Goal: Task Accomplishment & Management: Use online tool/utility

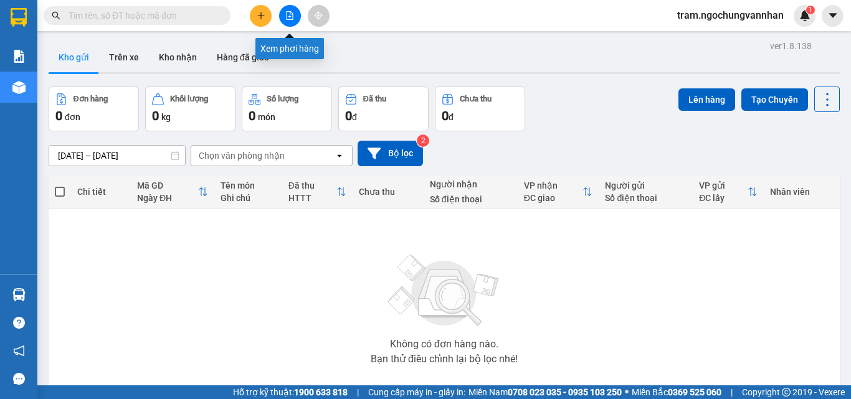
click at [293, 13] on icon "file-add" at bounding box center [289, 15] width 9 height 9
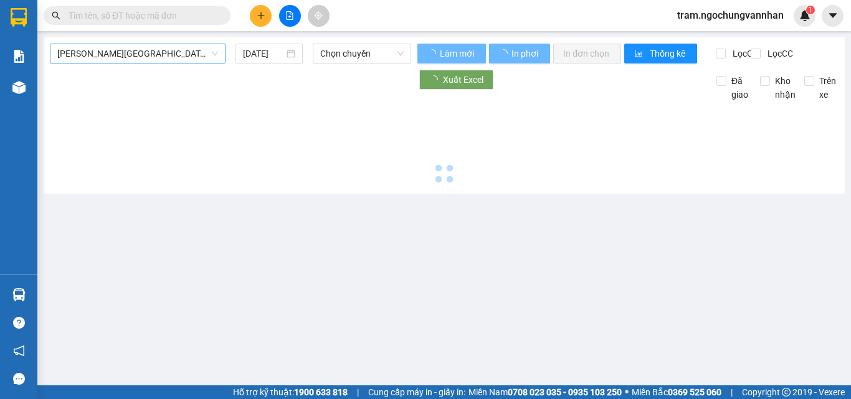
click at [120, 54] on span "[PERSON_NAME][GEOGRAPHIC_DATA]" at bounding box center [137, 53] width 161 height 19
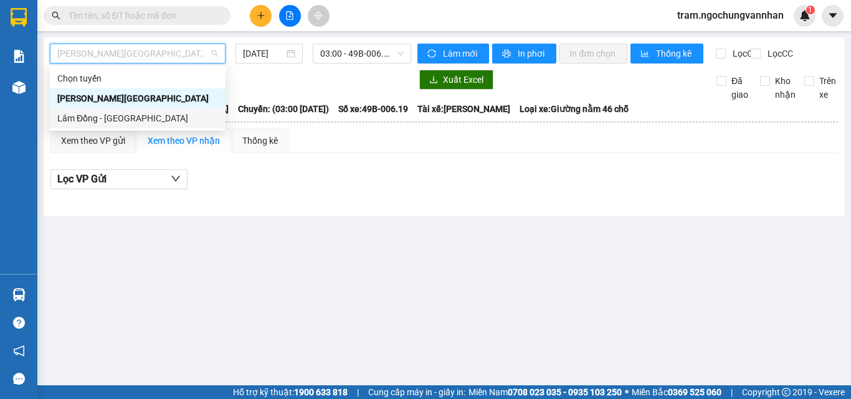
click at [94, 111] on div "Lâm Đồng - [GEOGRAPHIC_DATA]" at bounding box center [138, 118] width 176 height 20
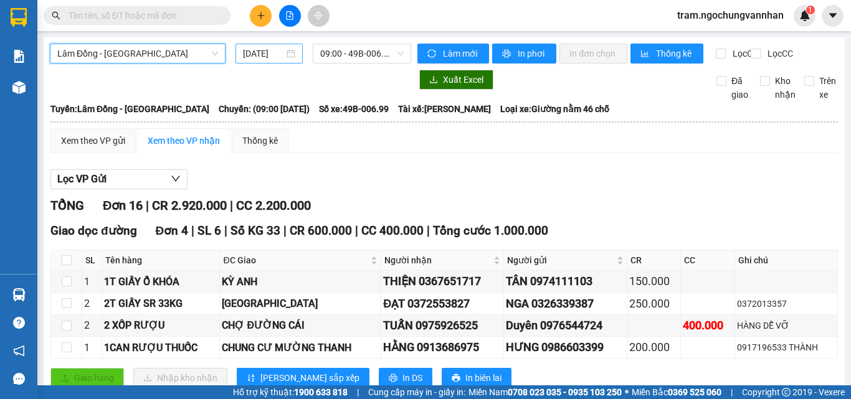
click at [244, 60] on div "[DATE]" at bounding box center [269, 54] width 67 height 20
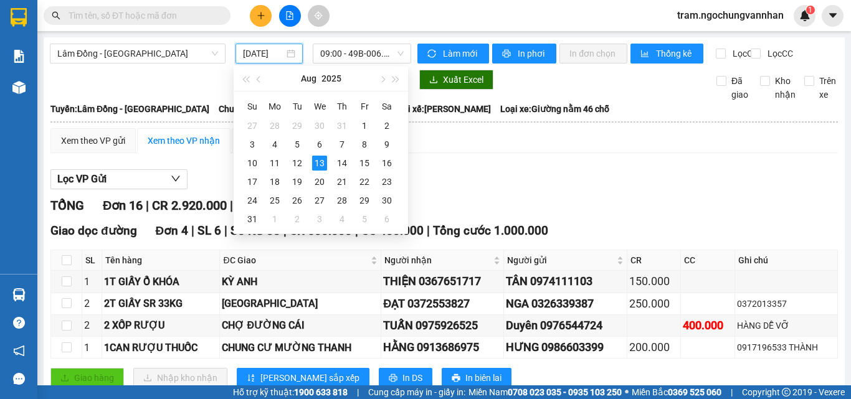
click at [252, 54] on input "[DATE]" at bounding box center [263, 54] width 41 height 14
click at [275, 159] on div "11" at bounding box center [274, 163] width 15 height 15
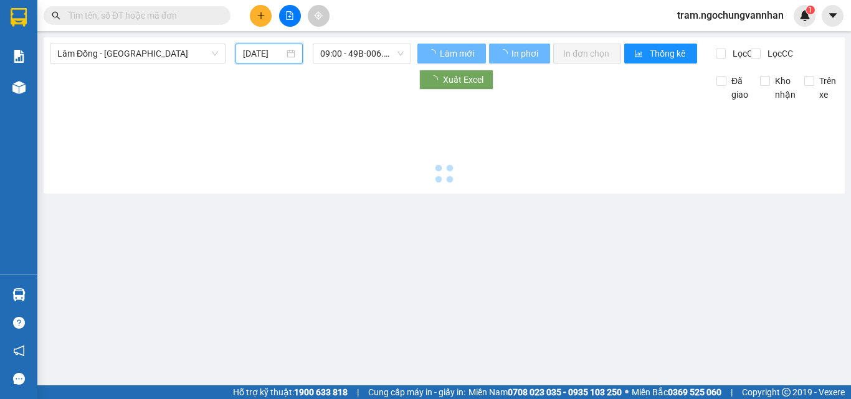
type input "[DATE]"
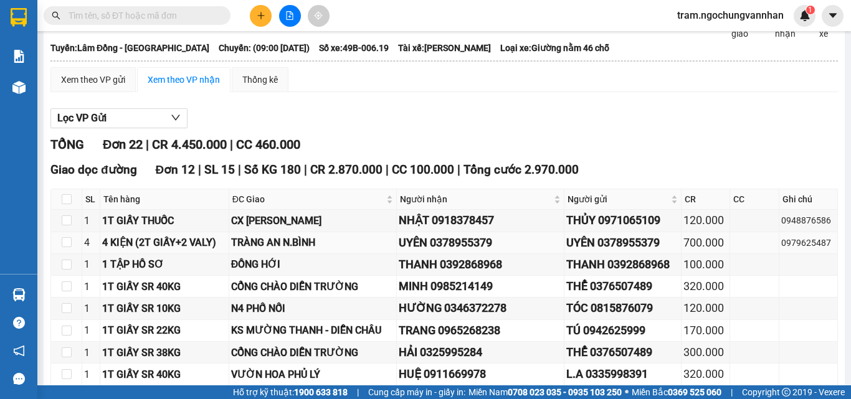
scroll to position [62, 0]
click at [636, 251] on div "UYÊN 0378955379" at bounding box center [622, 242] width 113 height 17
copy div "0378955379"
click at [796, 250] on div "0979625487" at bounding box center [808, 243] width 54 height 14
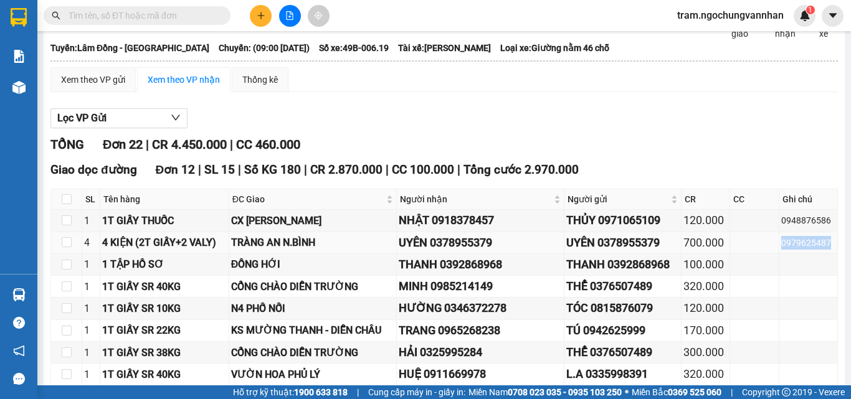
click at [796, 250] on div "0979625487" at bounding box center [808, 243] width 54 height 14
copy div "0979625487"
click at [88, 87] on div "Xem theo VP gửi" at bounding box center [93, 80] width 64 height 14
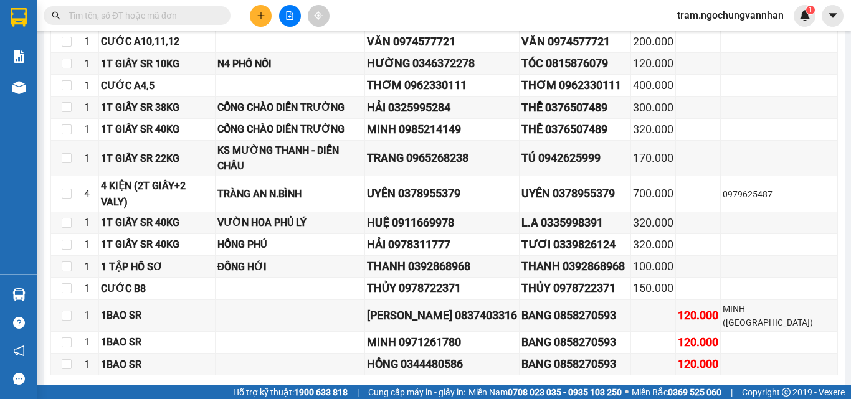
scroll to position [382, 0]
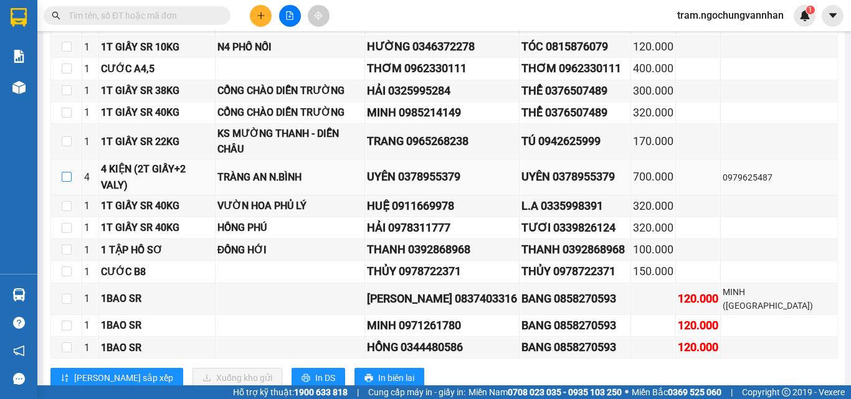
click at [70, 179] on input "checkbox" at bounding box center [67, 177] width 10 height 10
checkbox input "true"
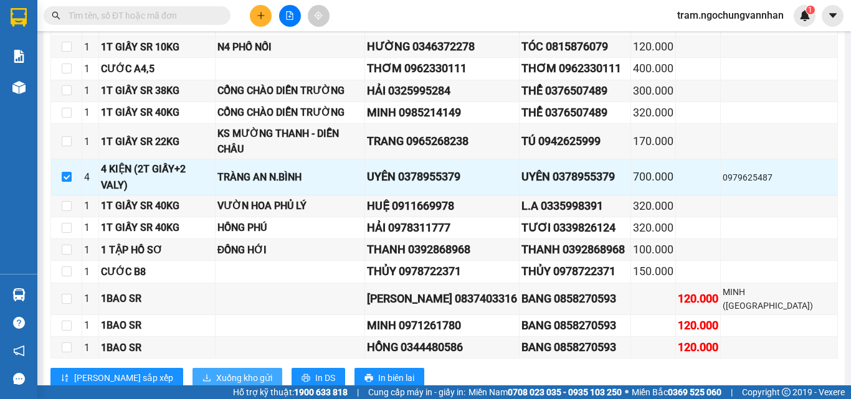
click at [216, 371] on span "Xuống kho gửi" at bounding box center [244, 378] width 56 height 14
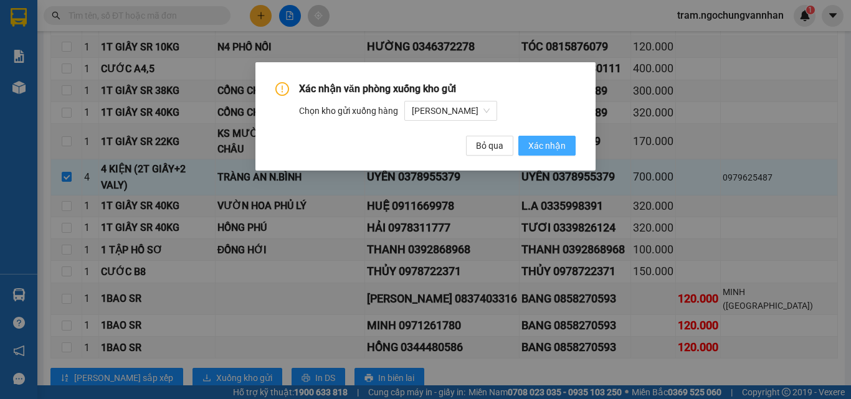
click at [553, 142] on span "Xác nhận" at bounding box center [546, 146] width 37 height 14
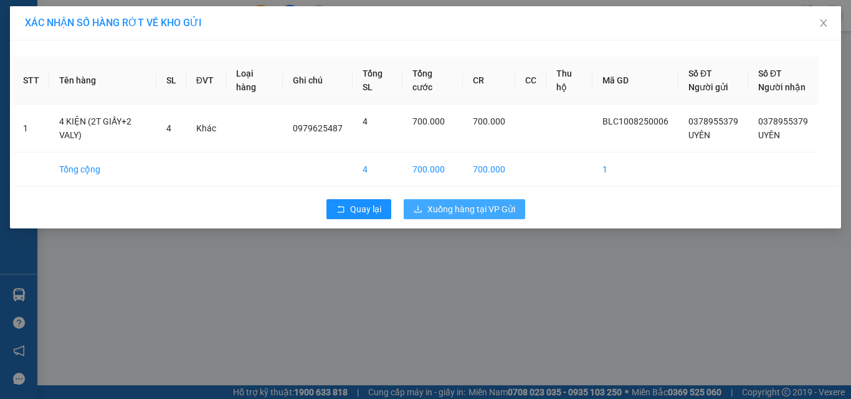
click at [451, 208] on span "Xuống hàng tại VP Gửi" at bounding box center [472, 210] width 88 height 14
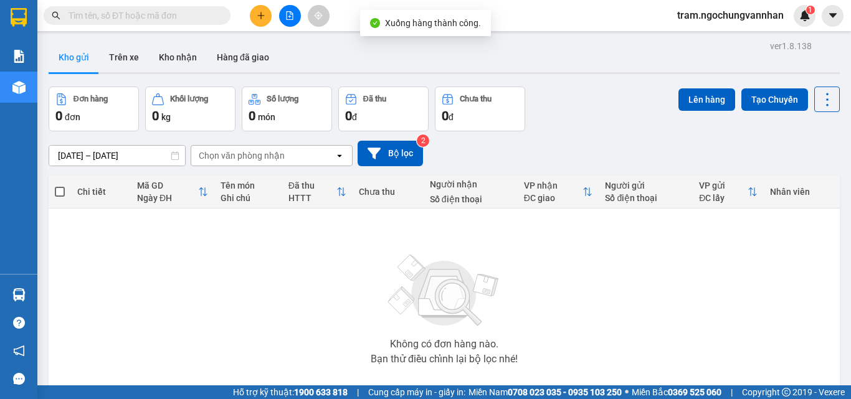
click at [100, 153] on input "[DATE] – [DATE]" at bounding box center [117, 156] width 136 height 20
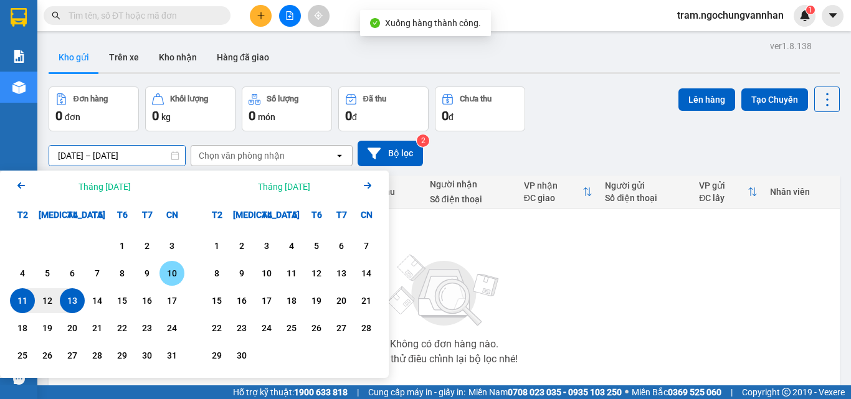
click at [170, 265] on div "10" at bounding box center [172, 273] width 25 height 25
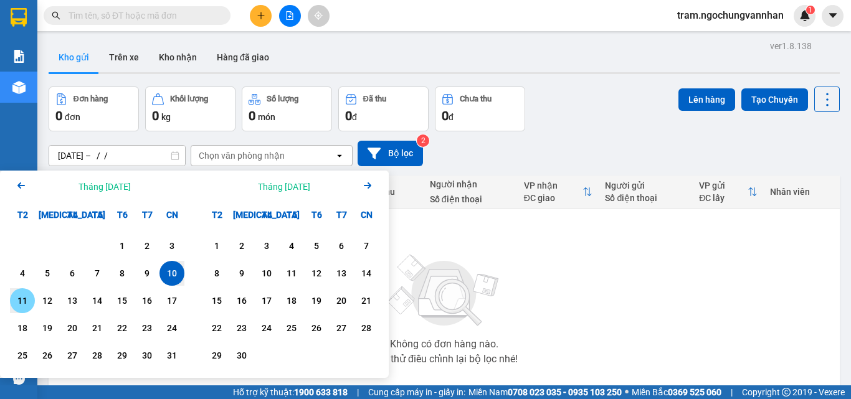
click at [24, 300] on div "11" at bounding box center [22, 301] width 17 height 15
type input "[DATE] – [DATE]"
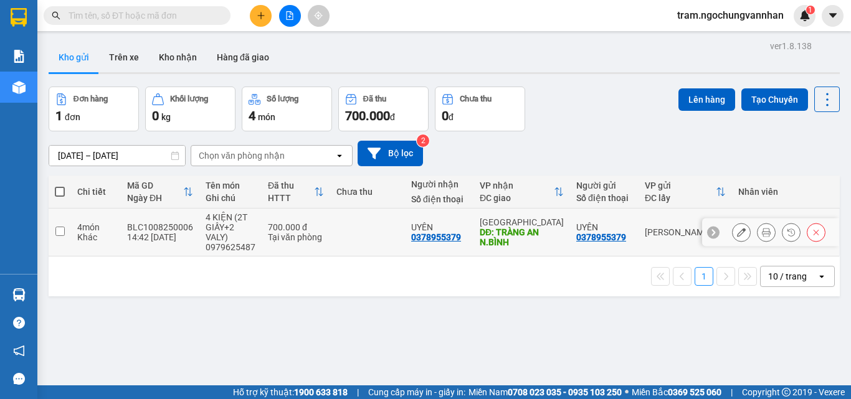
click at [55, 234] on input "checkbox" at bounding box center [59, 231] width 9 height 9
checkbox input "true"
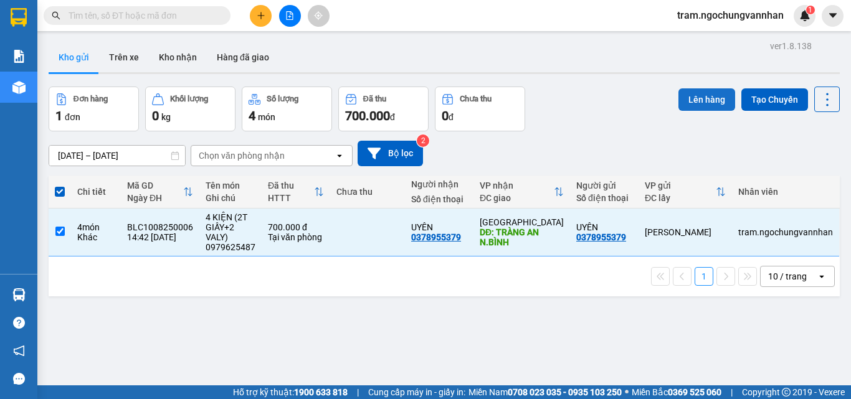
click at [693, 97] on button "Lên hàng" at bounding box center [707, 99] width 57 height 22
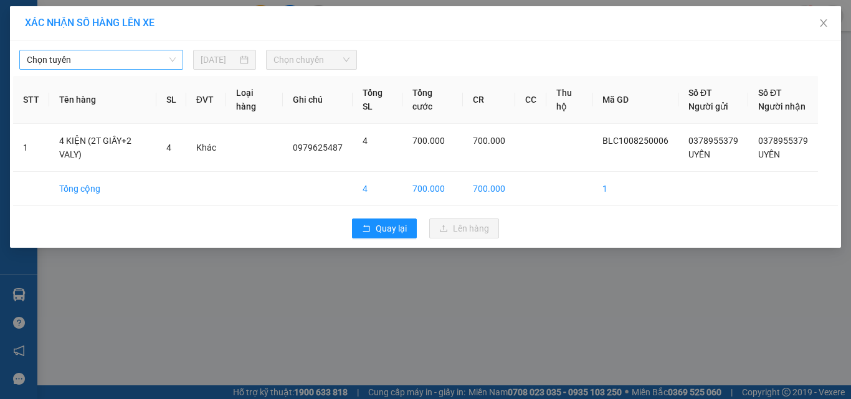
click at [171, 64] on span "Chọn tuyến" at bounding box center [101, 59] width 149 height 19
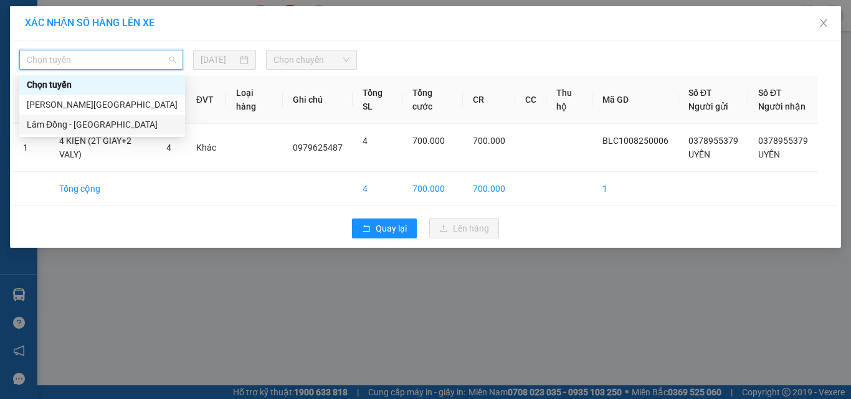
click at [93, 125] on div "Lâm Đồng - [GEOGRAPHIC_DATA]" at bounding box center [102, 125] width 151 height 14
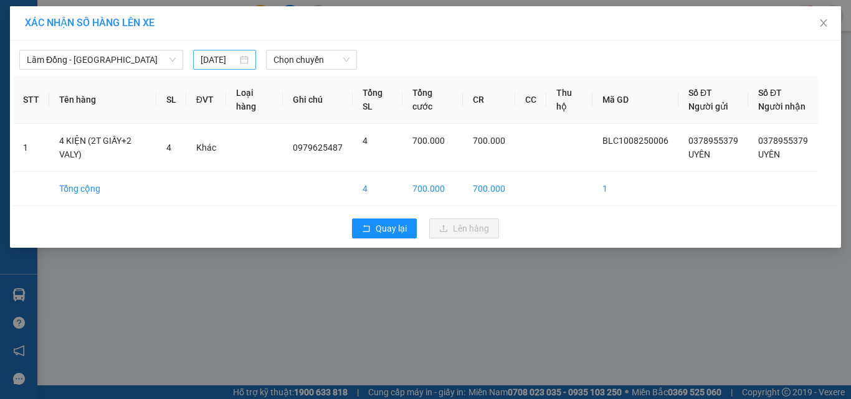
click at [199, 58] on div "[DATE]" at bounding box center [224, 60] width 62 height 20
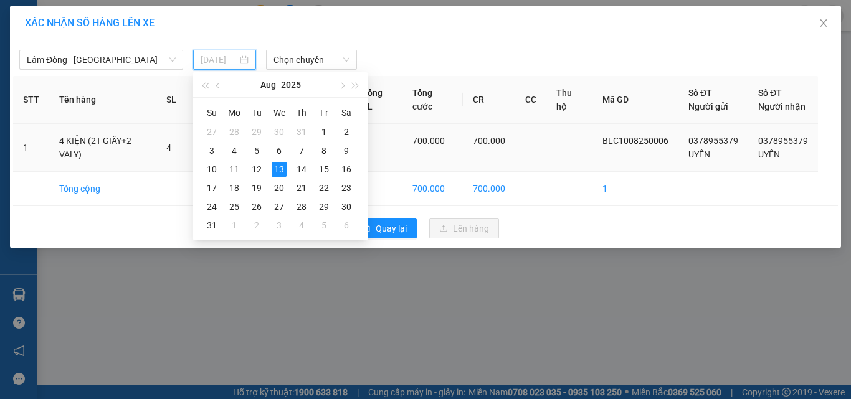
click at [232, 170] on div "11" at bounding box center [234, 169] width 15 height 15
type input "[DATE]"
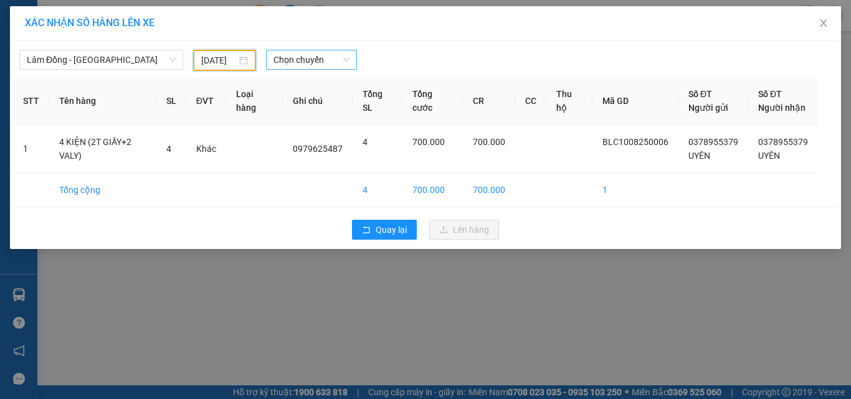
click at [291, 58] on span "Chọn chuyến" at bounding box center [312, 59] width 77 height 19
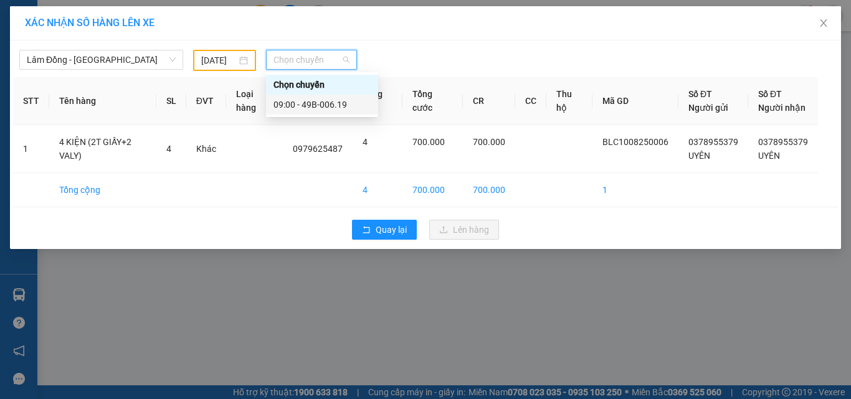
click at [322, 103] on div "09:00 - 49B-006.19" at bounding box center [322, 105] width 97 height 14
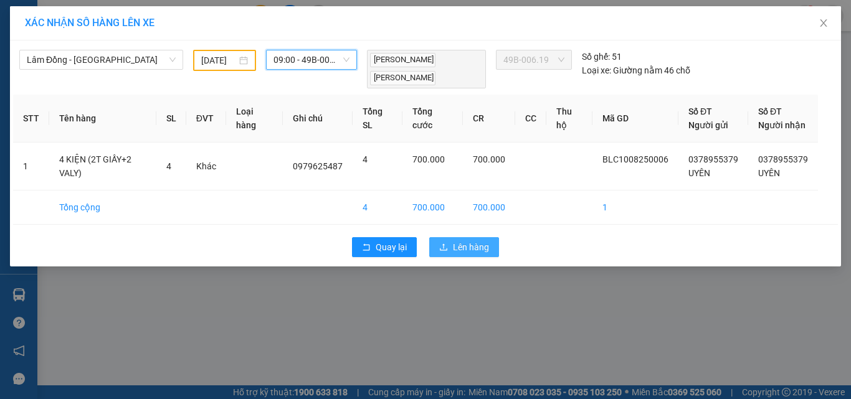
click at [474, 244] on span "Lên hàng" at bounding box center [471, 248] width 36 height 14
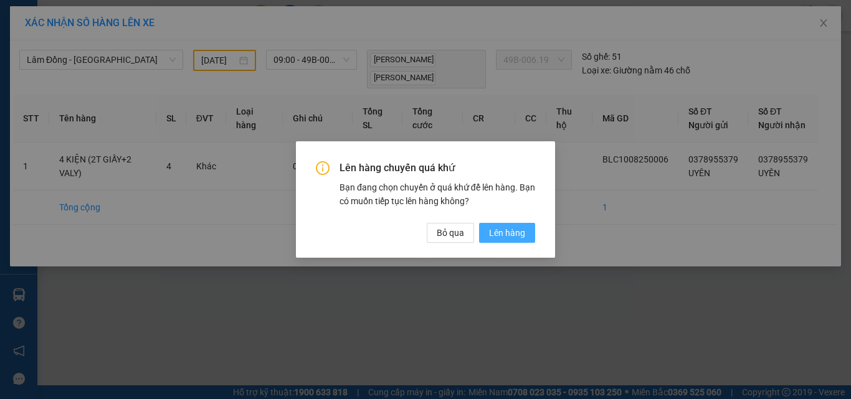
click at [515, 237] on span "Lên hàng" at bounding box center [507, 233] width 36 height 14
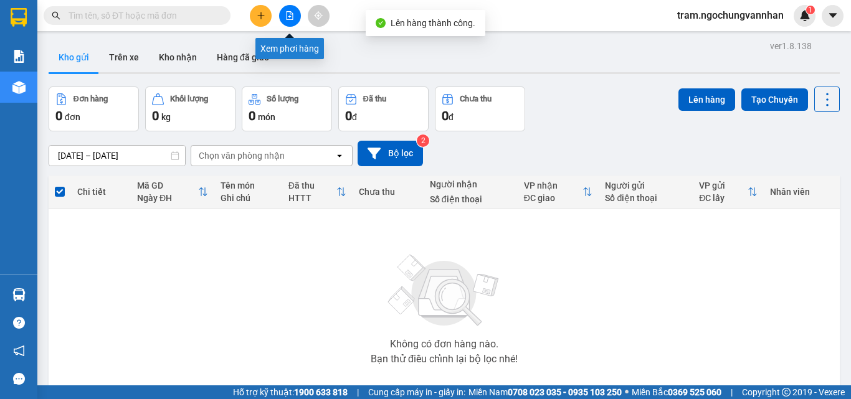
click at [289, 9] on button at bounding box center [290, 16] width 22 height 22
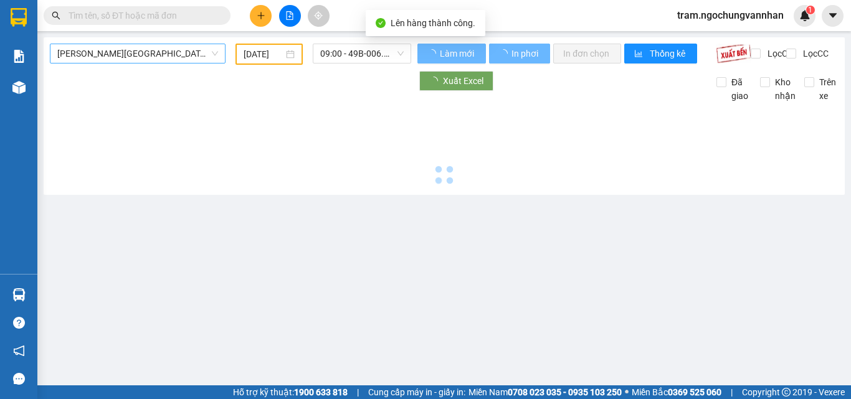
type input "[DATE]"
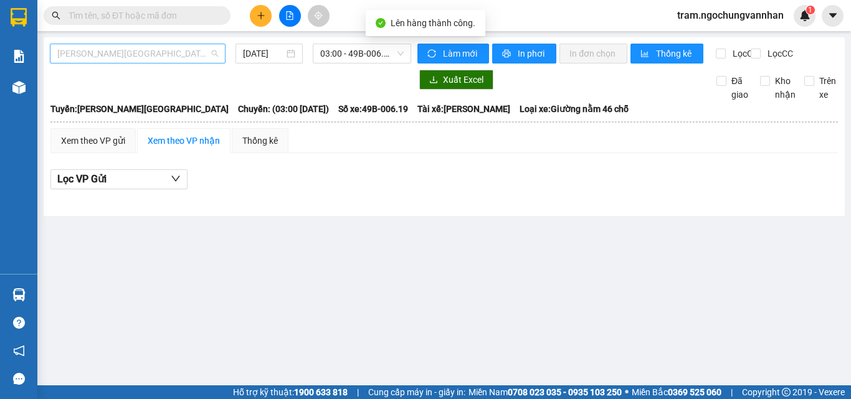
click at [143, 53] on span "[PERSON_NAME][GEOGRAPHIC_DATA]" at bounding box center [137, 53] width 161 height 19
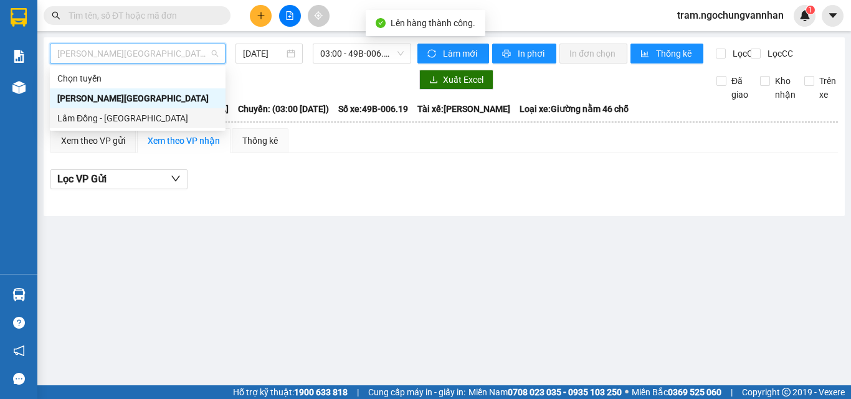
click at [123, 118] on div "Lâm Đồng - [GEOGRAPHIC_DATA]" at bounding box center [137, 119] width 161 height 14
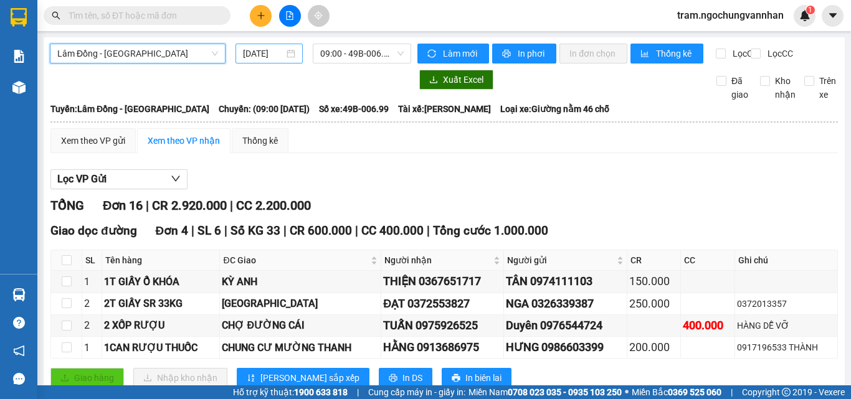
click at [259, 60] on input "[DATE]" at bounding box center [263, 54] width 41 height 14
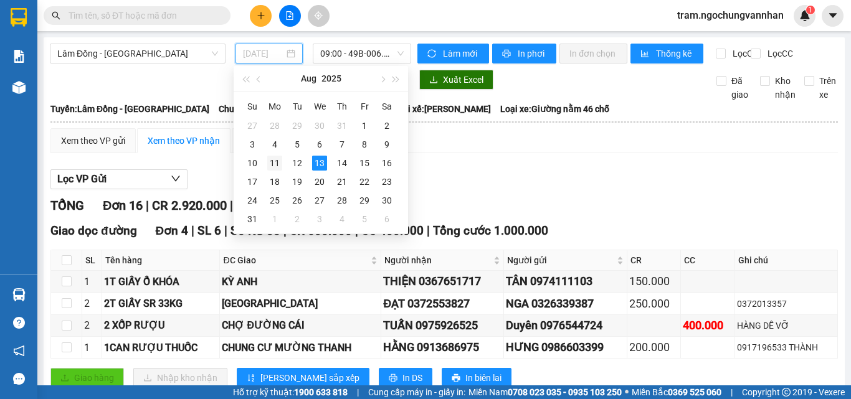
click at [273, 166] on div "11" at bounding box center [274, 163] width 15 height 15
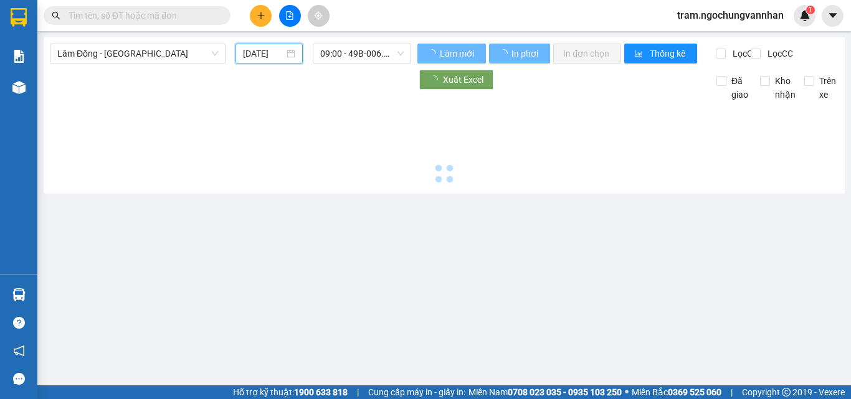
type input "[DATE]"
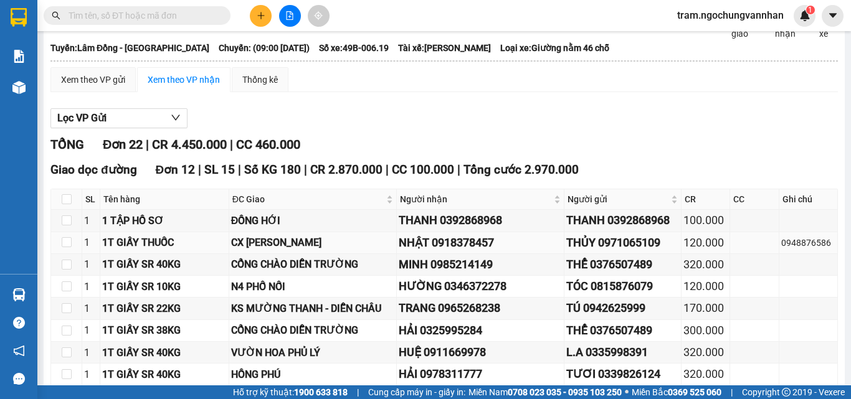
scroll to position [125, 0]
